Goal: Information Seeking & Learning: Learn about a topic

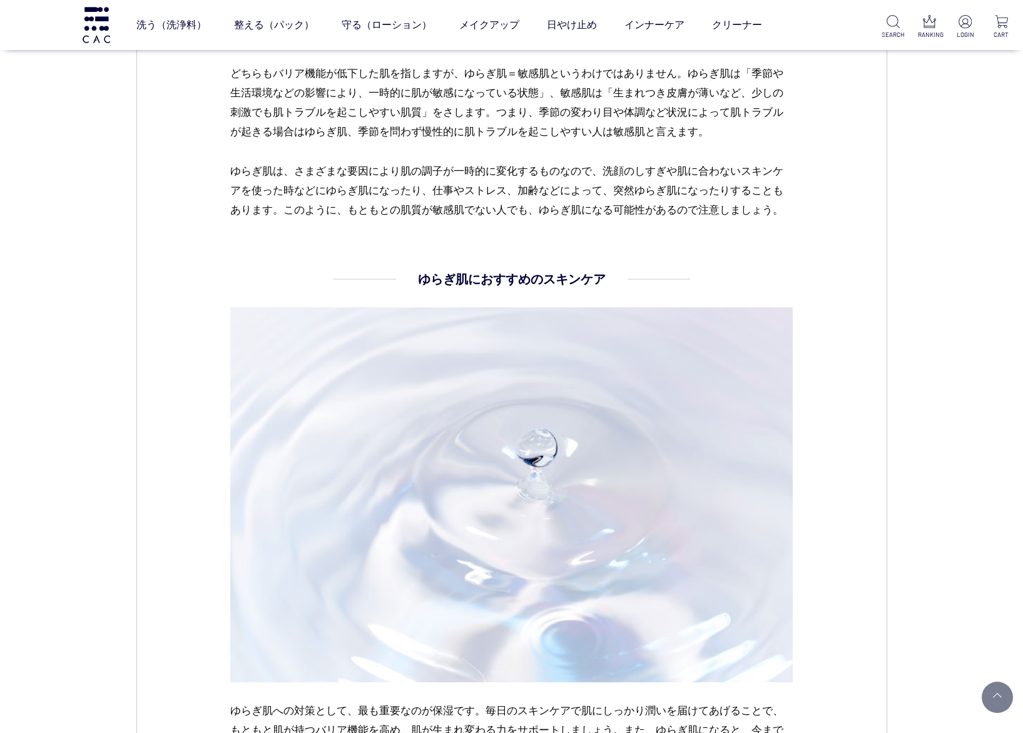
scroll to position [3003, 0]
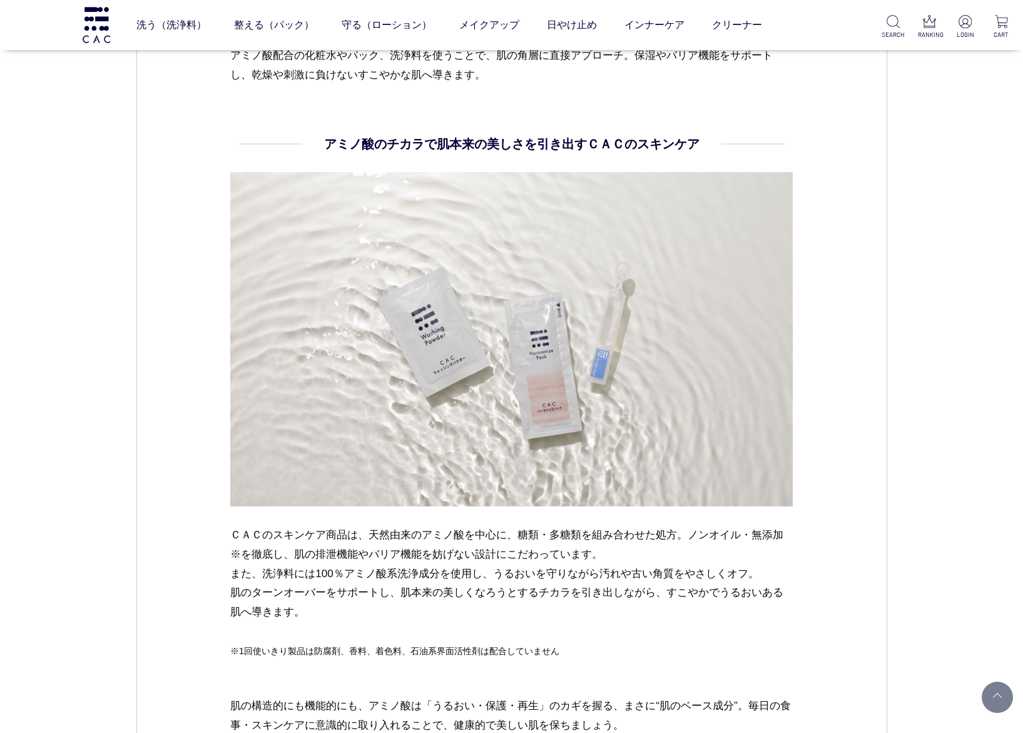
scroll to position [3994, 0]
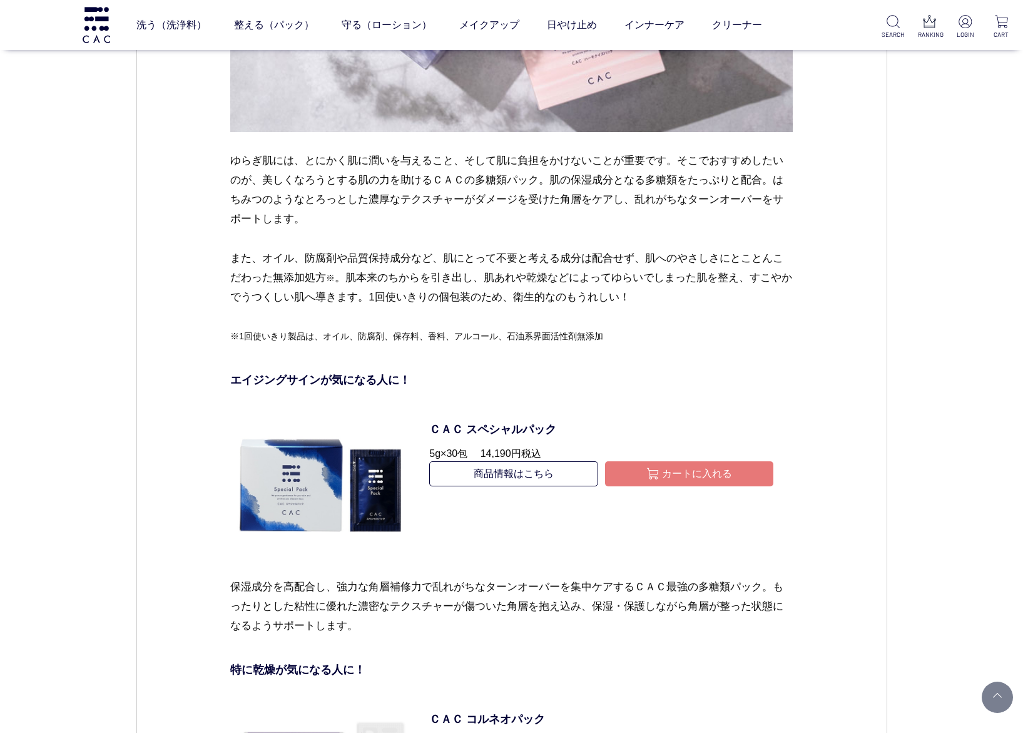
scroll to position [4035, 0]
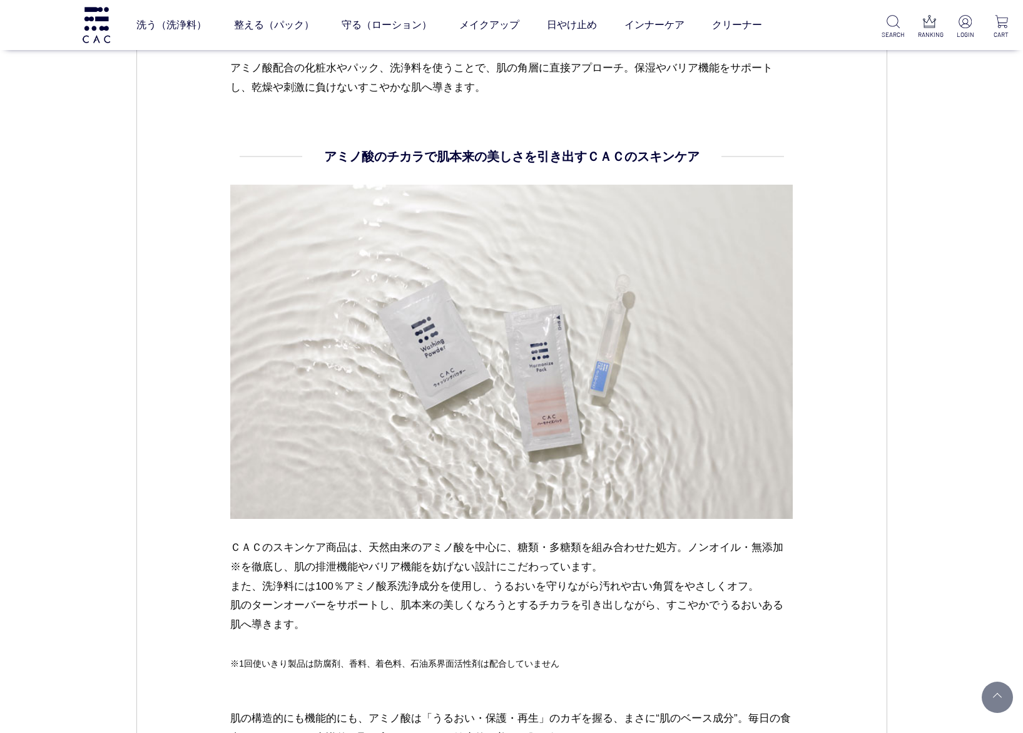
scroll to position [4088, 0]
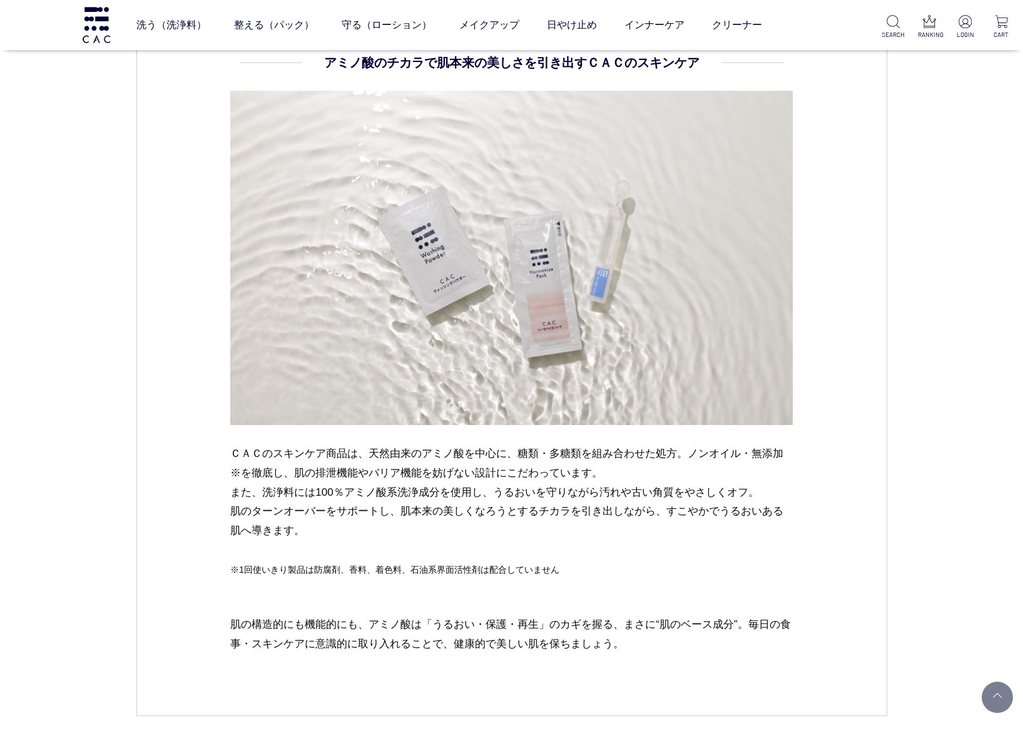
drag, startPoint x: 225, startPoint y: 448, endPoint x: 350, endPoint y: 526, distance: 147.0
copy p "ＣＡＣのスキンケア商品は、天然由来のアミノ酸を中心に、糖類・多糖類を組み合わせた処方。ノンオイル・無添加※を徹底し、肌の排泄機能やバリア機能を妨げない設計にこ…"
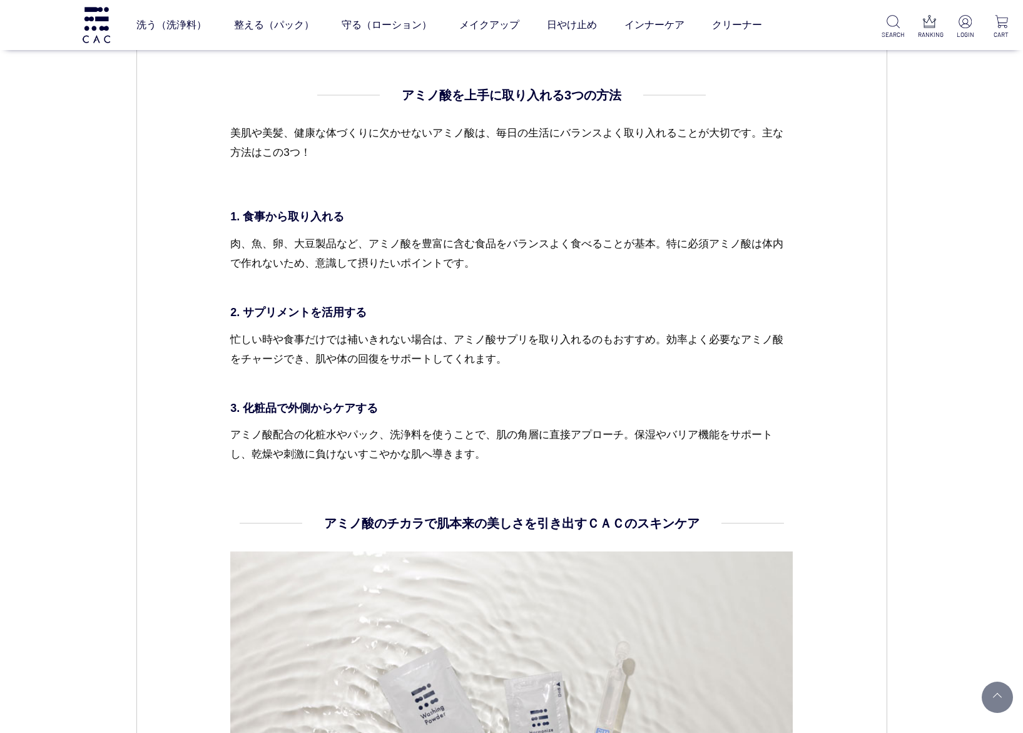
scroll to position [3619, 0]
